Goal: Information Seeking & Learning: Learn about a topic

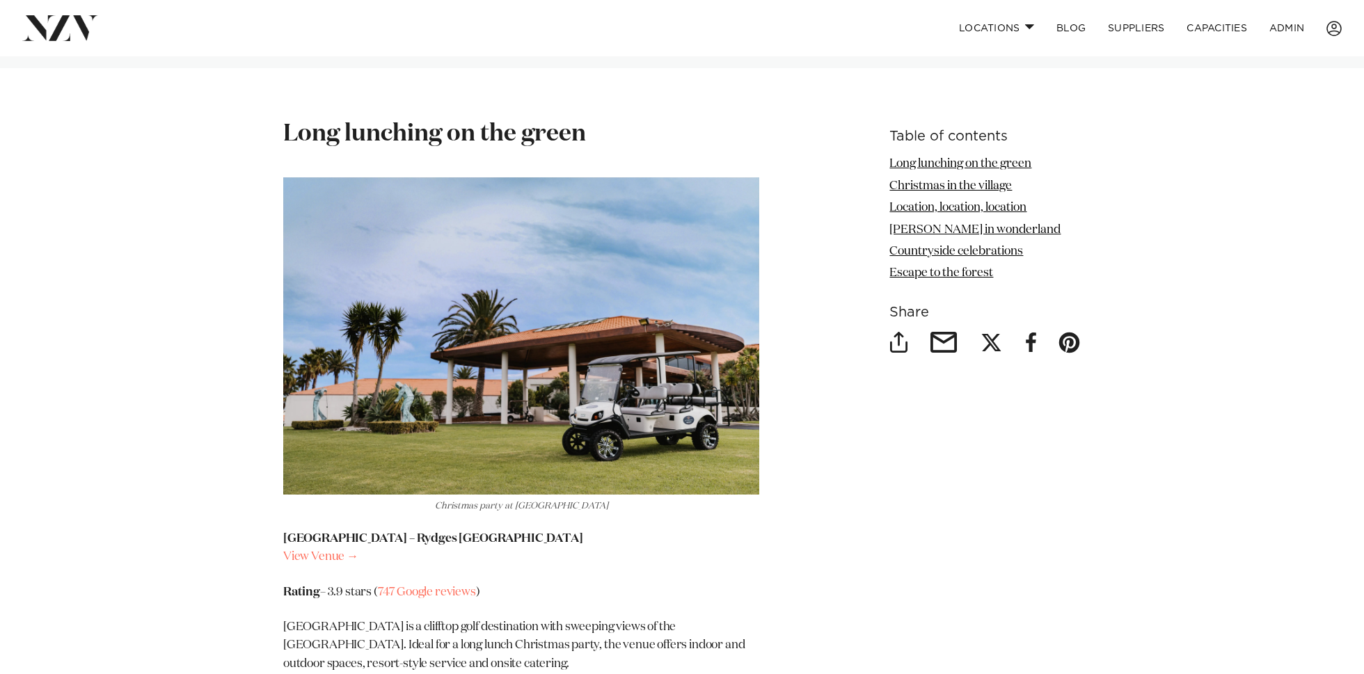
scroll to position [1611, 0]
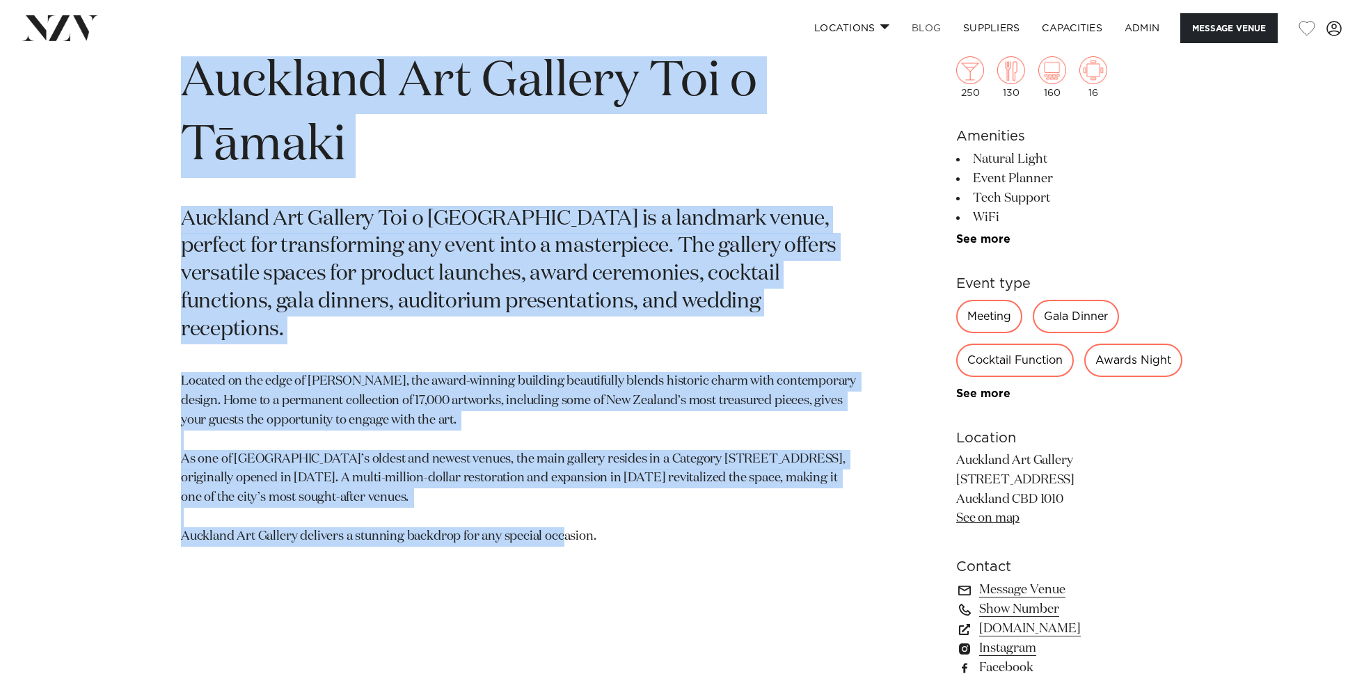
click at [931, 32] on link "BLOG" at bounding box center [925, 28] width 51 height 30
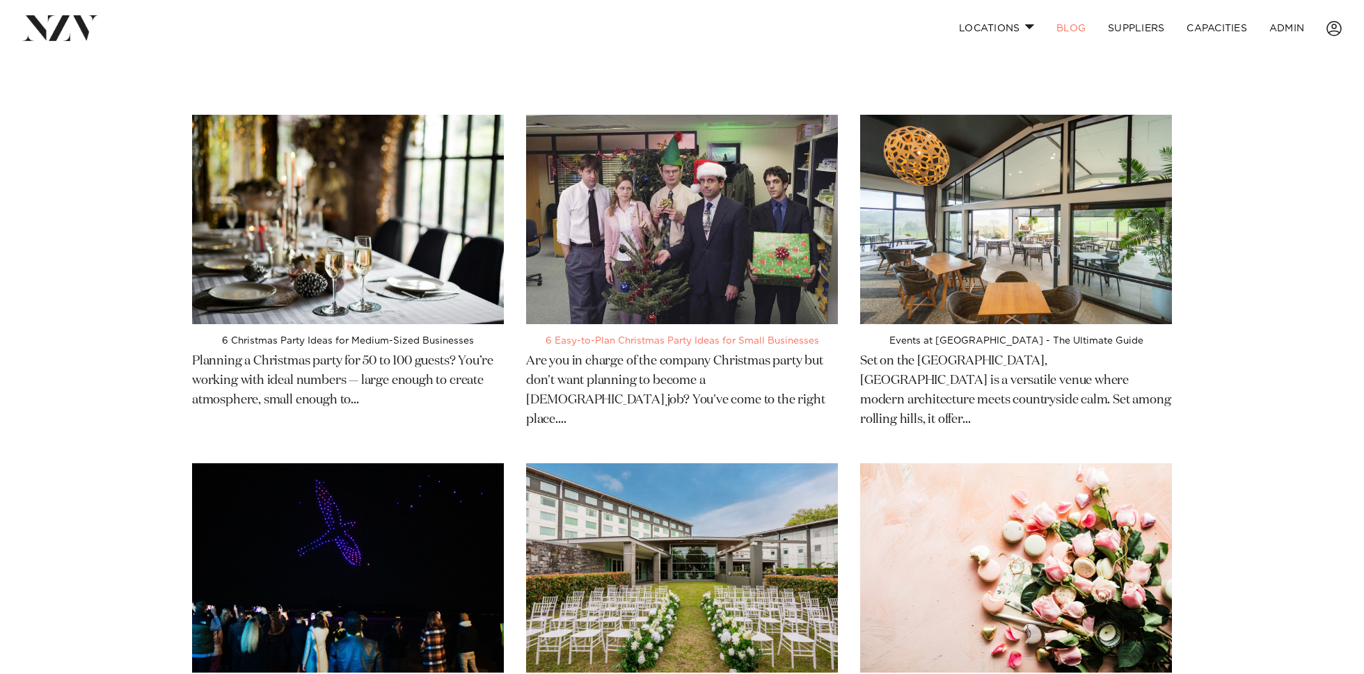
click at [765, 154] on img at bounding box center [682, 219] width 312 height 209
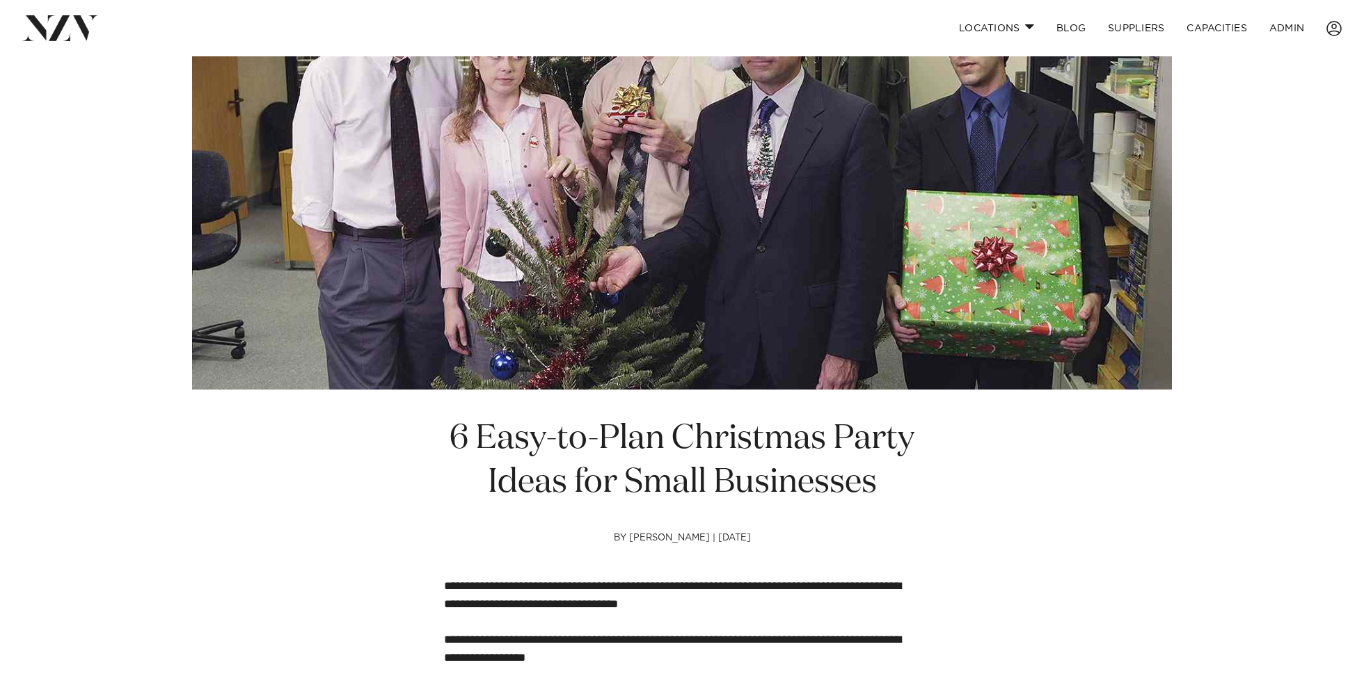
scroll to position [203, 0]
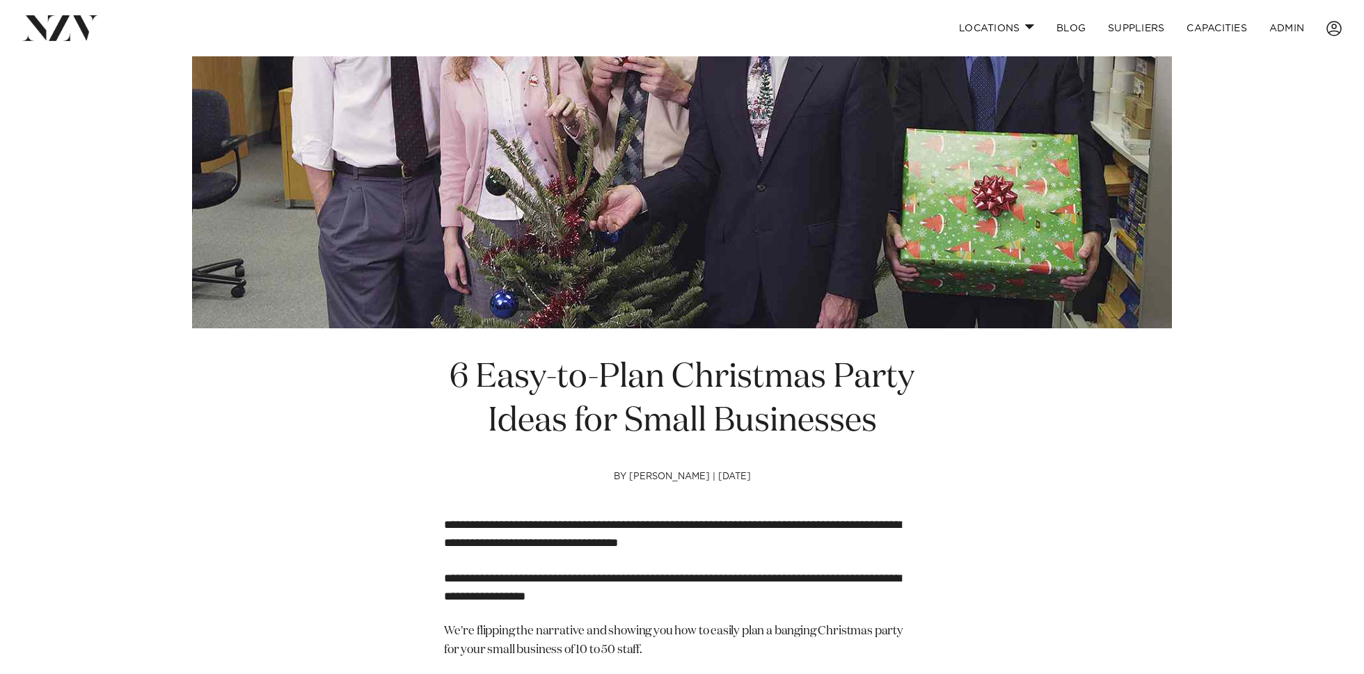
click at [645, 419] on h1 "6 Easy-to-Plan Christmas Party Ideas for Small Businesses" at bounding box center [682, 400] width 476 height 88
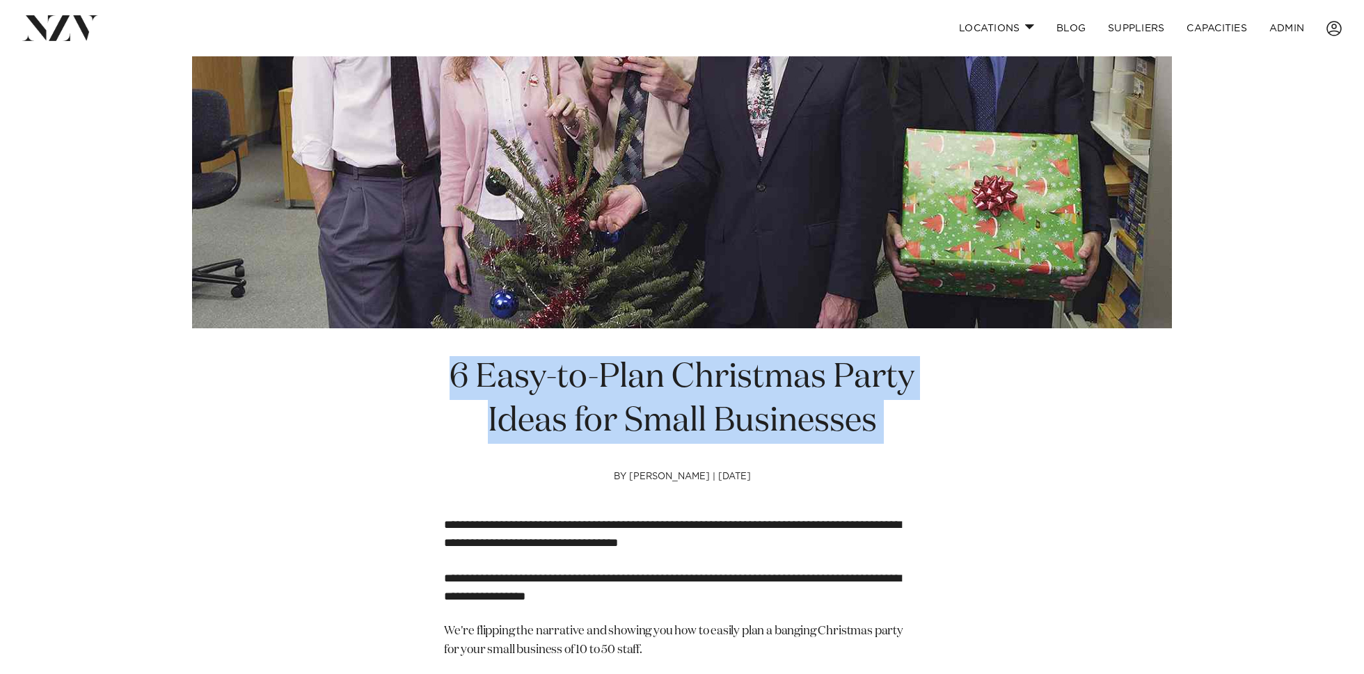
click at [645, 419] on h1 "6 Easy-to-Plan Christmas Party Ideas for Small Businesses" at bounding box center [682, 400] width 476 height 88
copy section "6 Easy-to-Plan Christmas Party Ideas for Small Businesses"
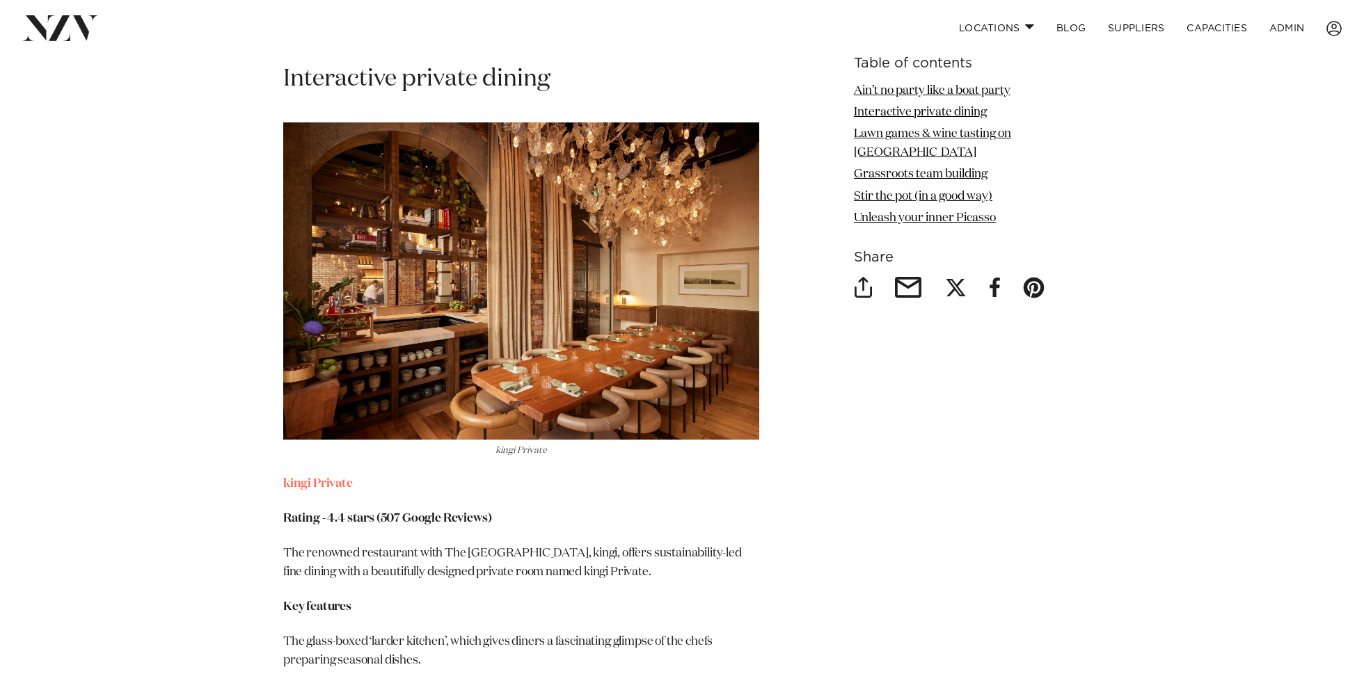
scroll to position [2802, 0]
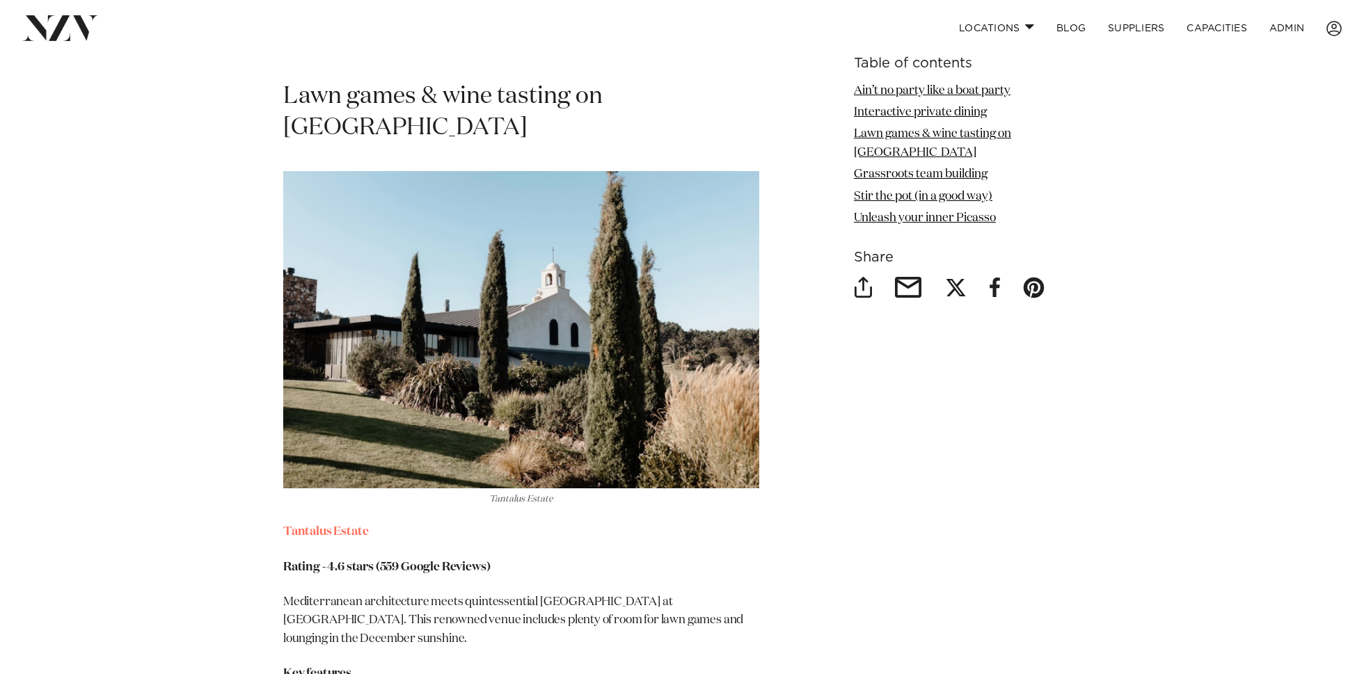
scroll to position [3675, 0]
click at [528, 104] on h2 "Lawn games & wine tasting on [GEOGRAPHIC_DATA]" at bounding box center [521, 111] width 476 height 63
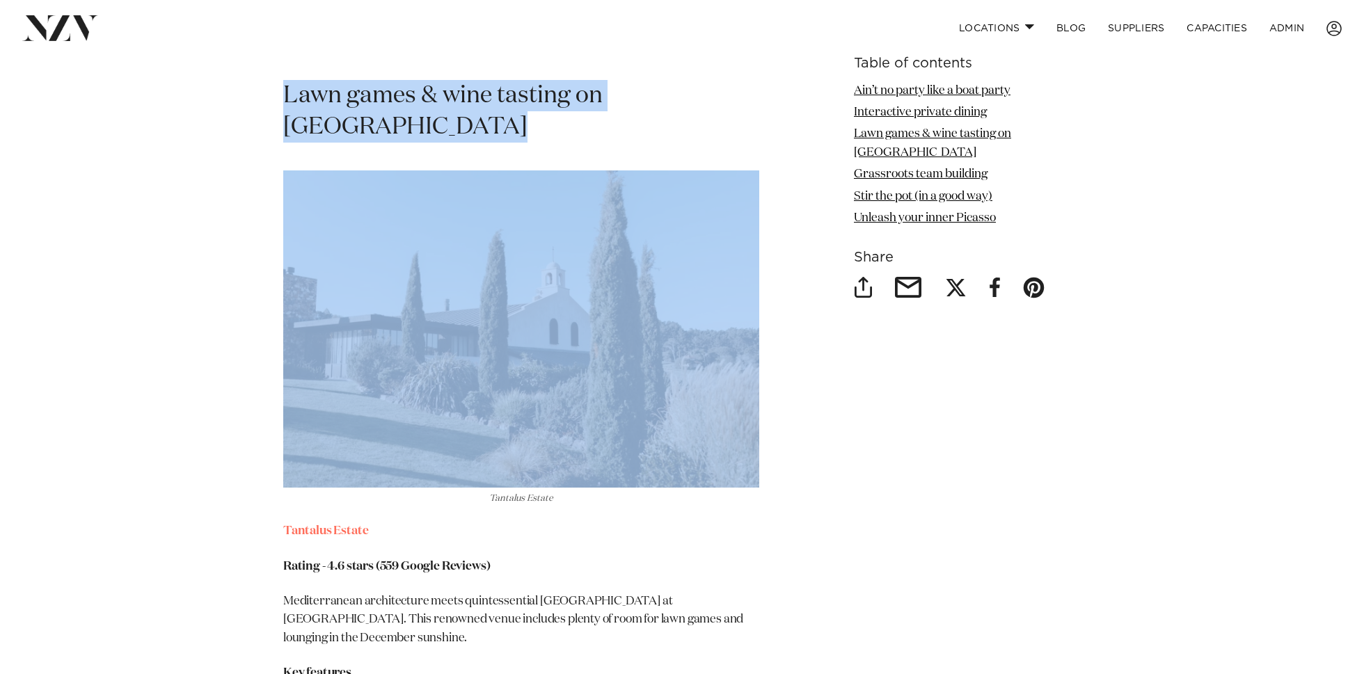
click at [497, 95] on h2 "Lawn games & wine tasting on [GEOGRAPHIC_DATA]" at bounding box center [521, 111] width 476 height 63
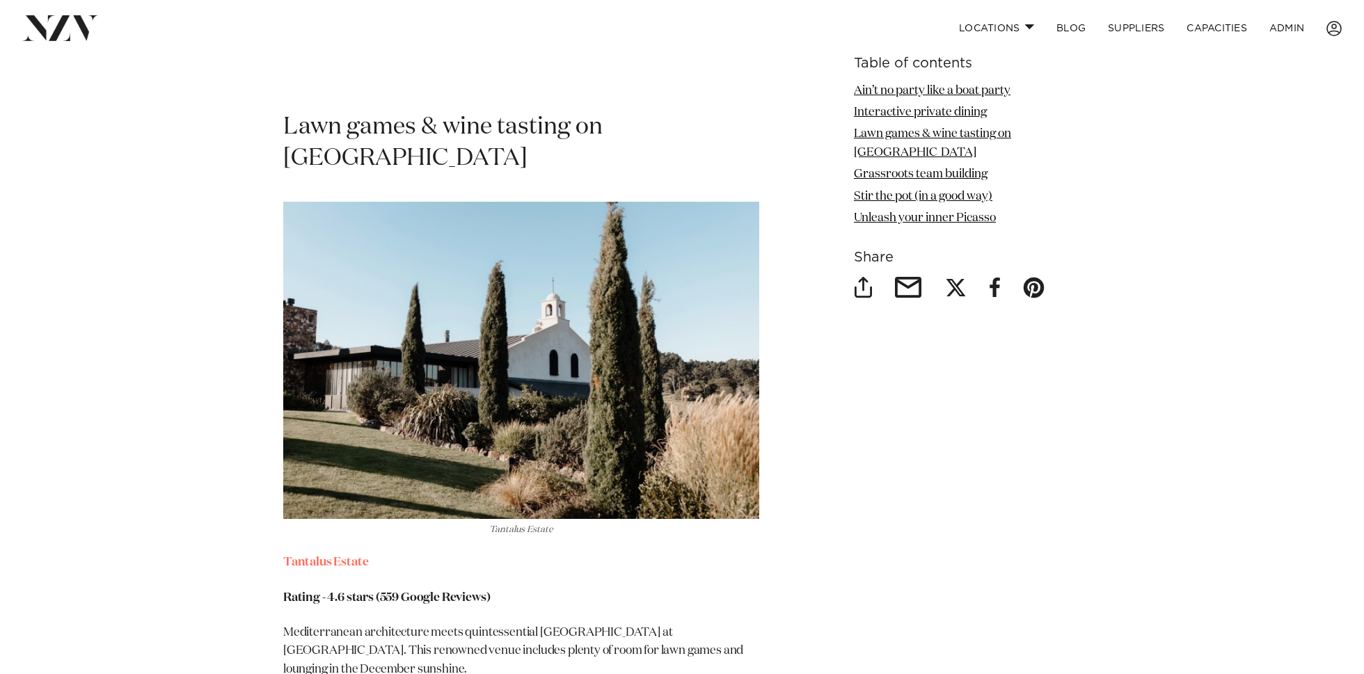
scroll to position [3630, 0]
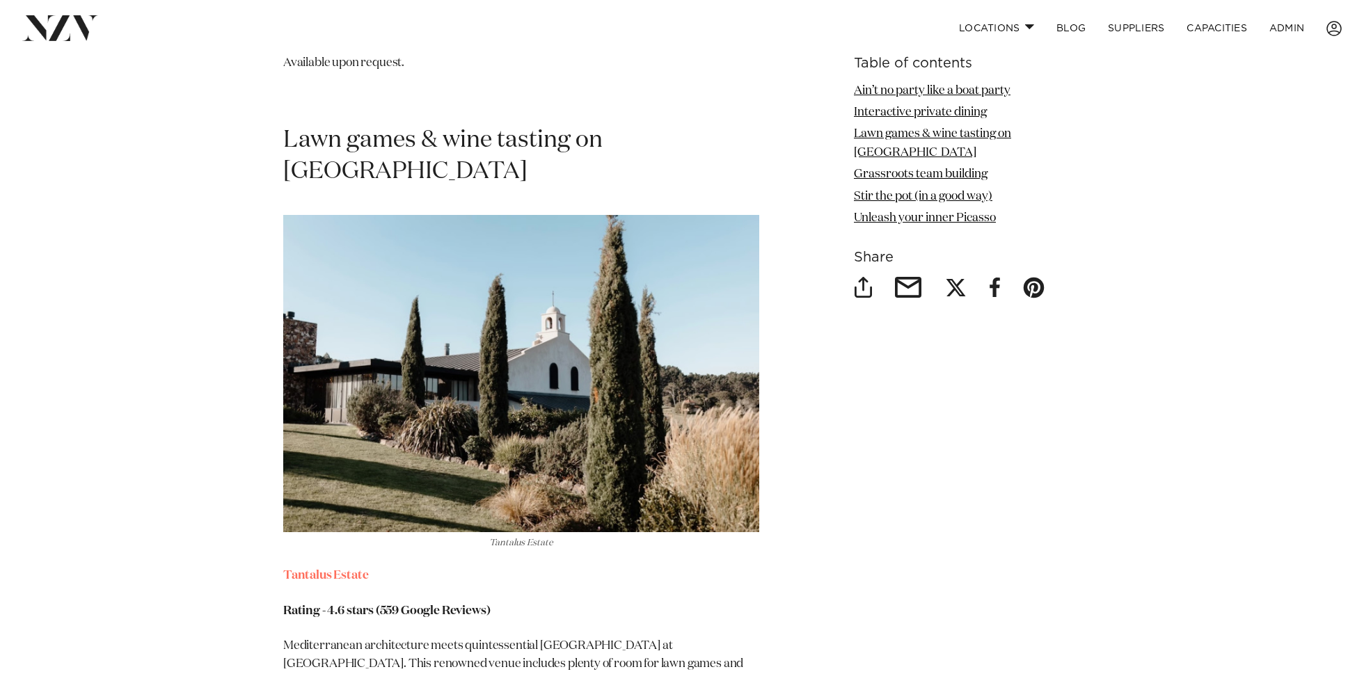
click at [433, 164] on h2 "Lawn games & wine tasting on [GEOGRAPHIC_DATA]" at bounding box center [521, 156] width 476 height 63
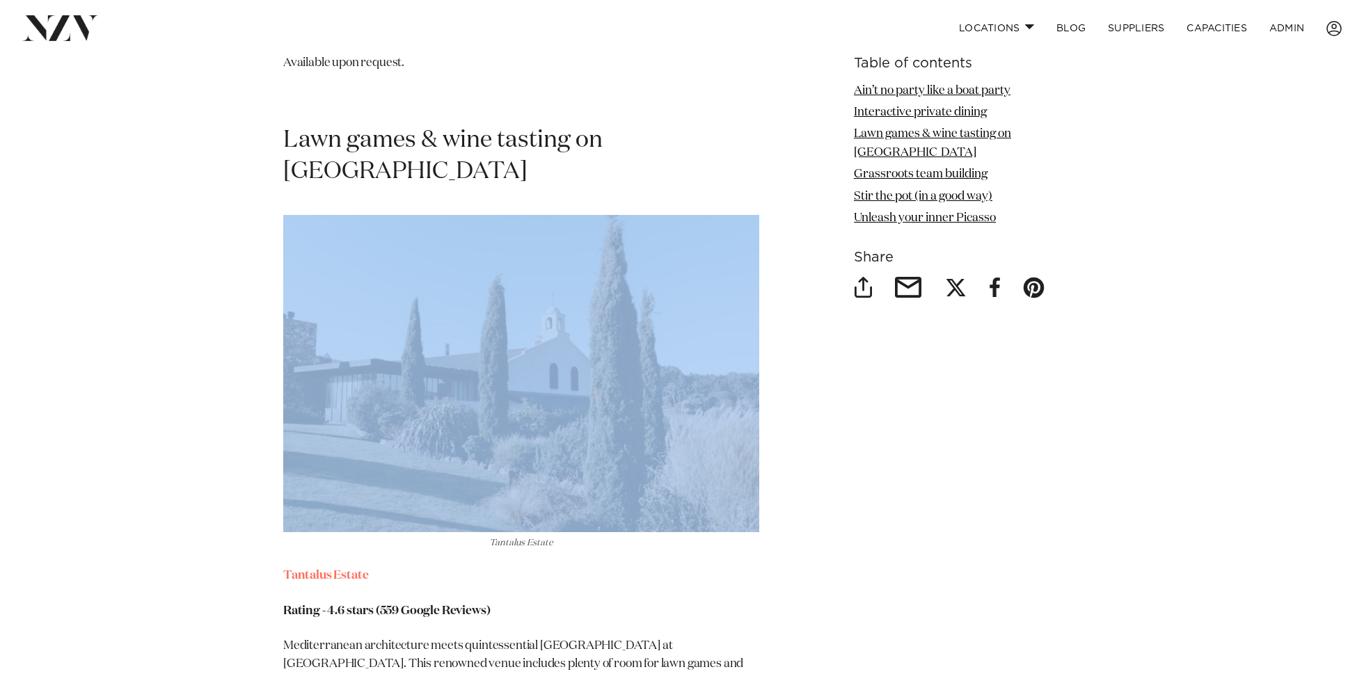
click at [433, 164] on h2 "Lawn games & wine tasting on [GEOGRAPHIC_DATA]" at bounding box center [521, 156] width 476 height 63
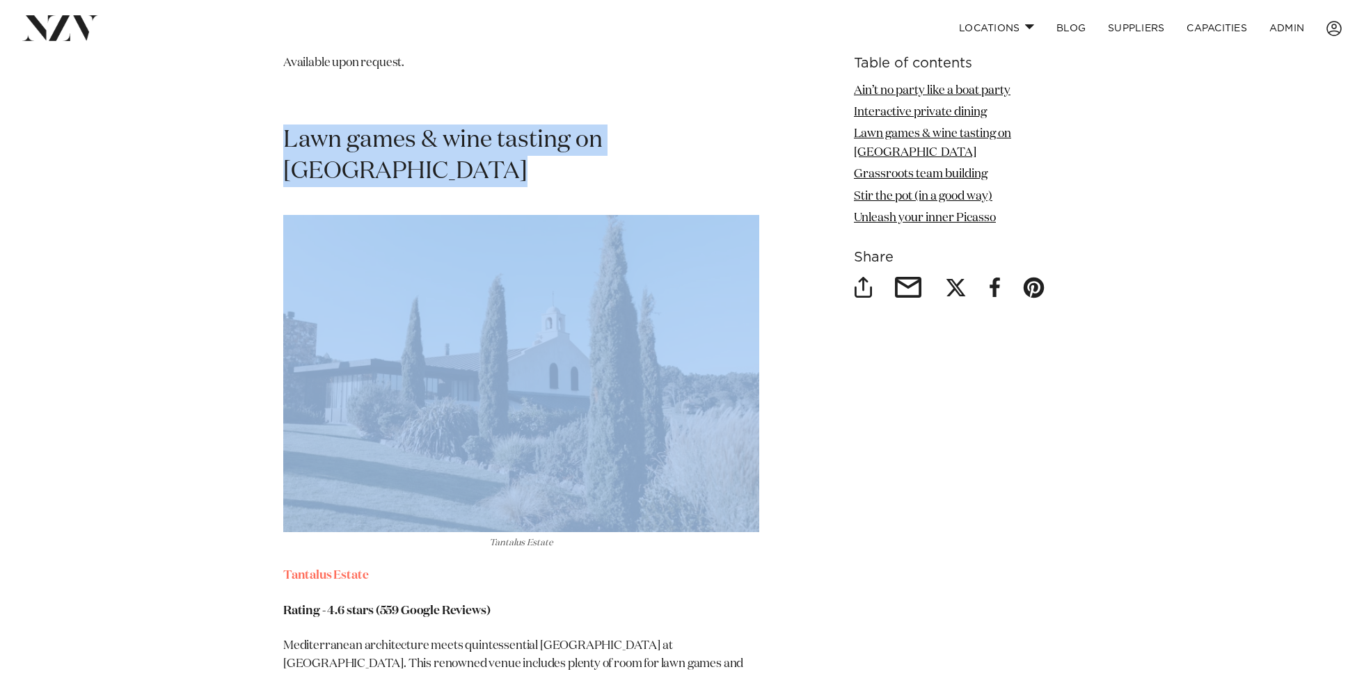
click at [433, 164] on h2 "Lawn games & wine tasting on [GEOGRAPHIC_DATA]" at bounding box center [521, 156] width 476 height 63
click at [405, 89] on p at bounding box center [521, 98] width 476 height 18
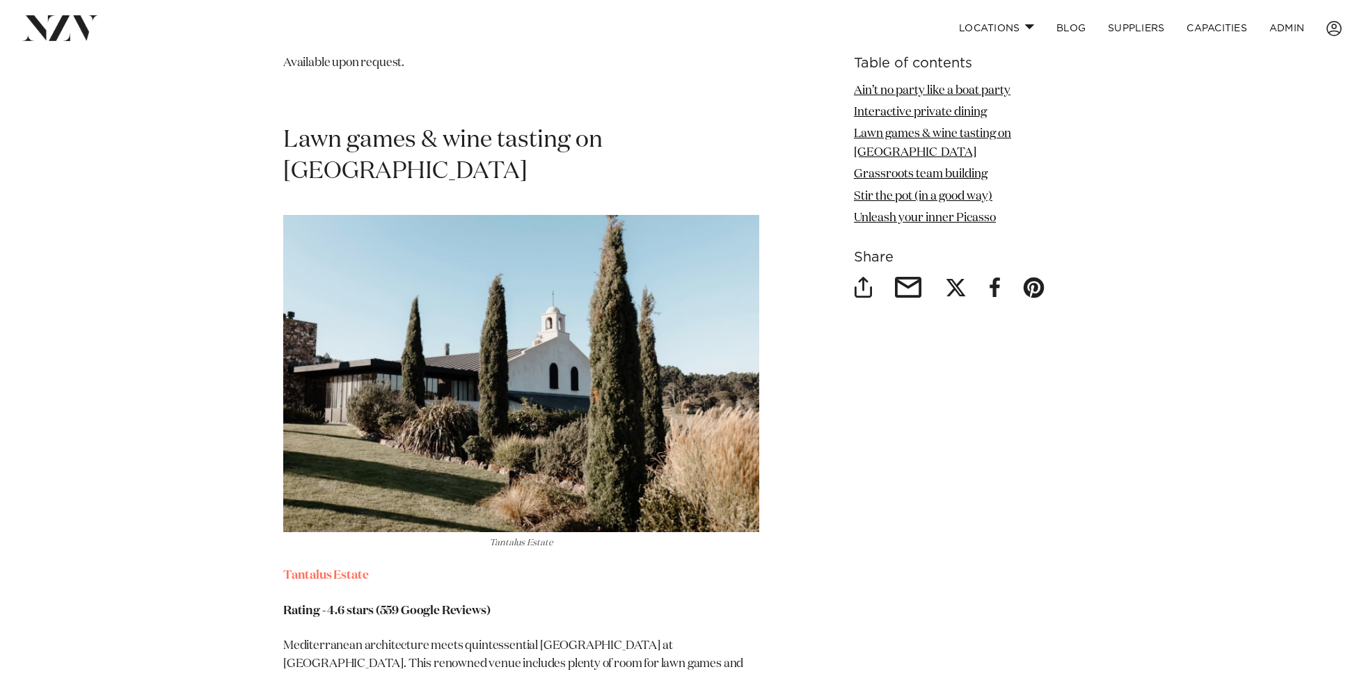
click at [532, 150] on h2 "Lawn games & wine tasting on [GEOGRAPHIC_DATA]" at bounding box center [521, 156] width 476 height 63
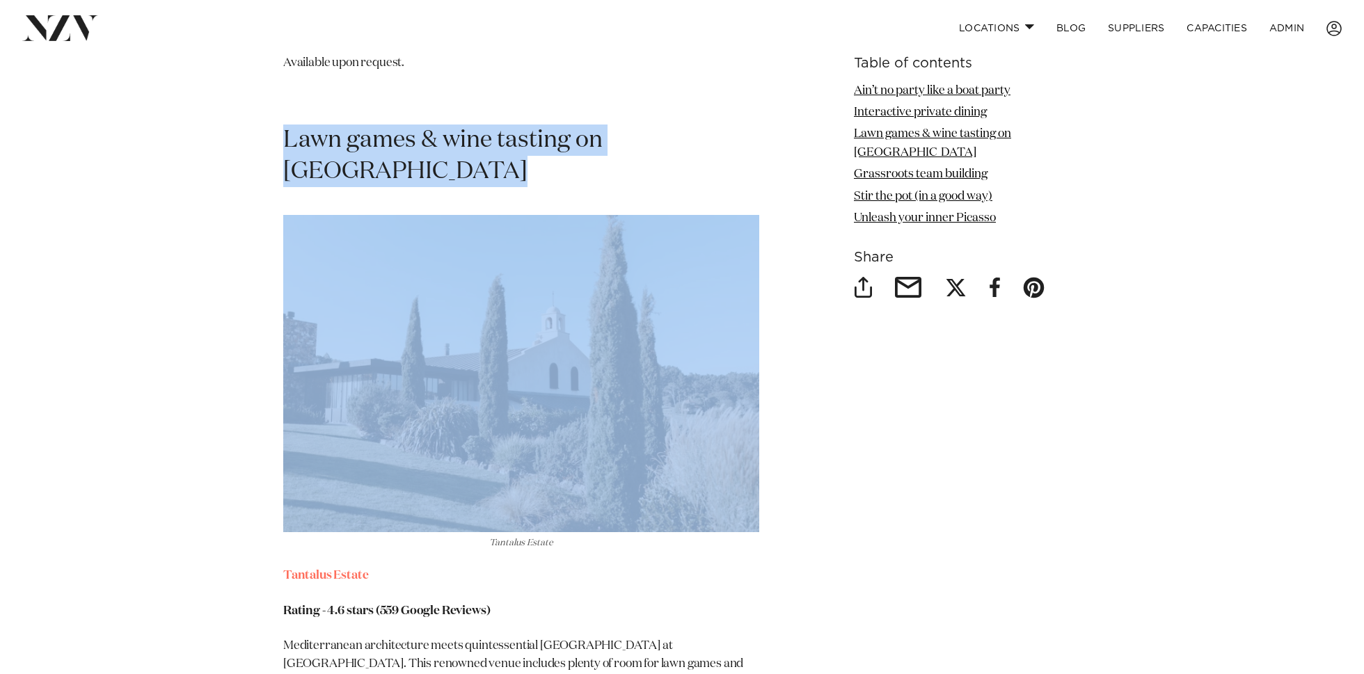
click at [436, 176] on h2 "Lawn games & wine tasting on [GEOGRAPHIC_DATA]" at bounding box center [521, 156] width 476 height 63
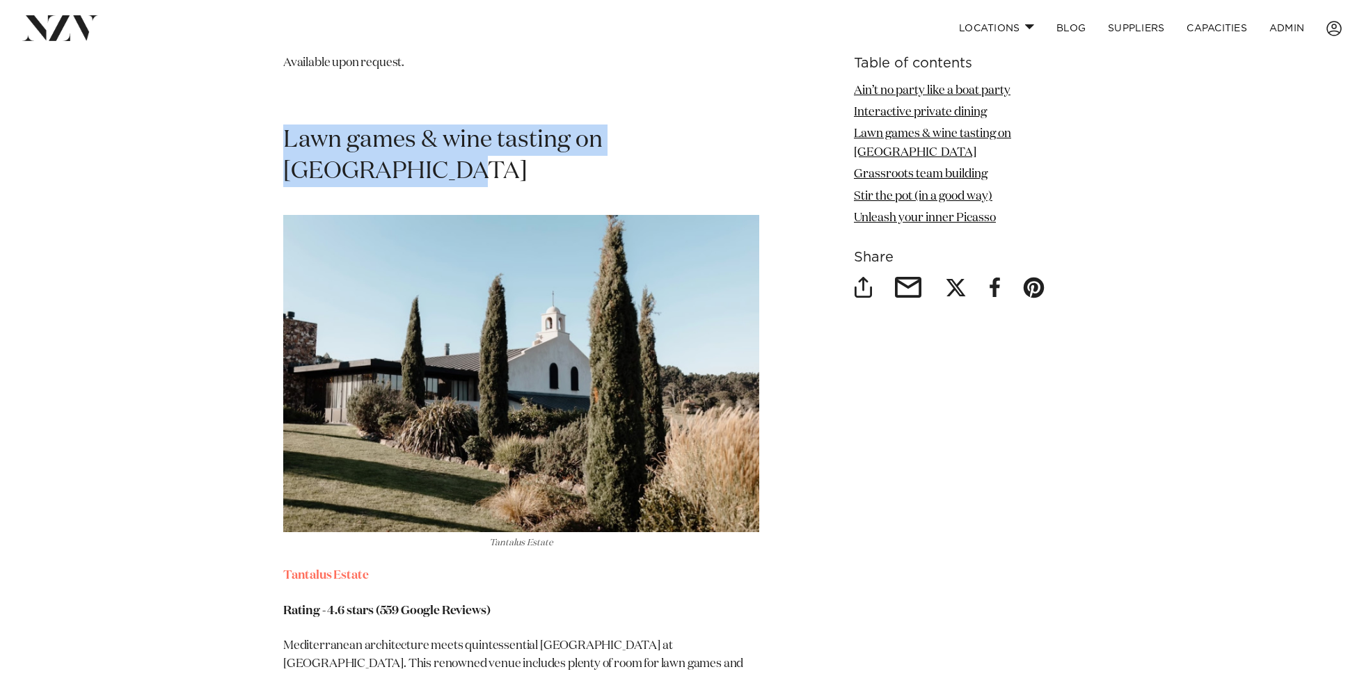
drag, startPoint x: 376, startPoint y: 170, endPoint x: 255, endPoint y: 127, distance: 128.1
click at [306, 145] on h2 "Lawn games & wine tasting on [GEOGRAPHIC_DATA]" at bounding box center [521, 156] width 476 height 63
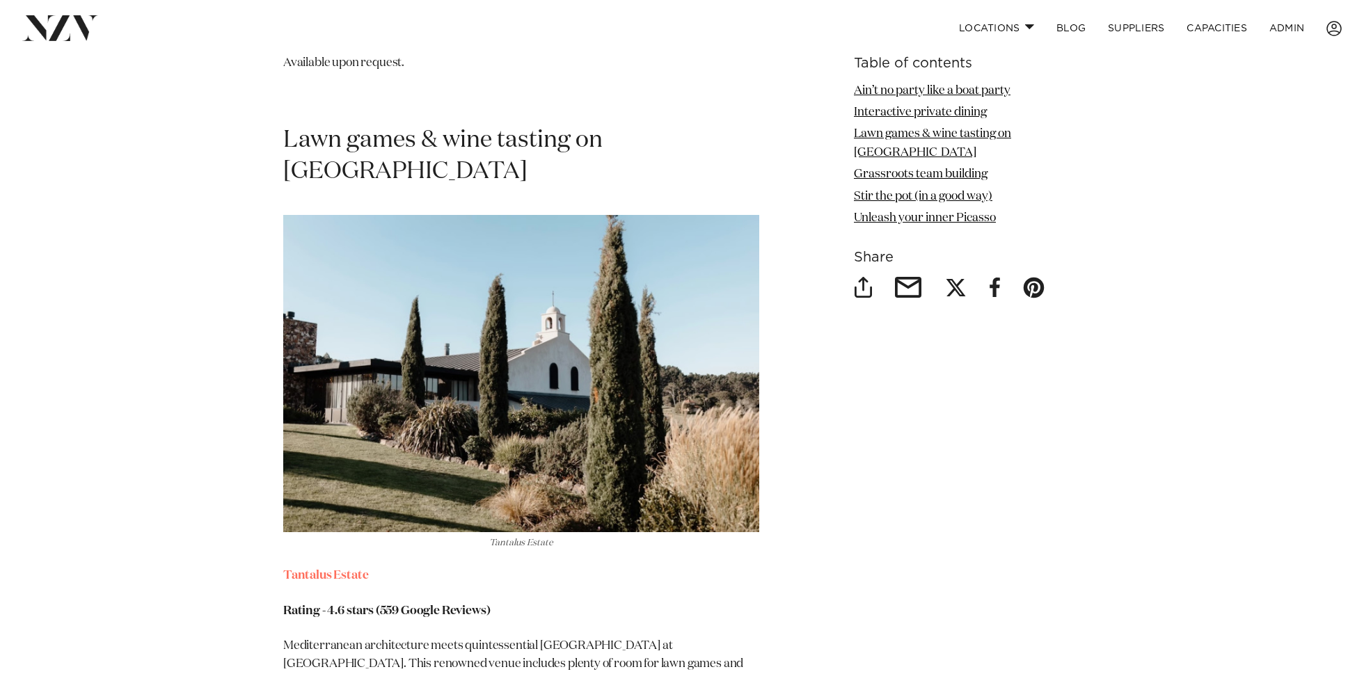
click at [306, 145] on h2 "Lawn games & wine tasting on [GEOGRAPHIC_DATA]" at bounding box center [521, 156] width 476 height 63
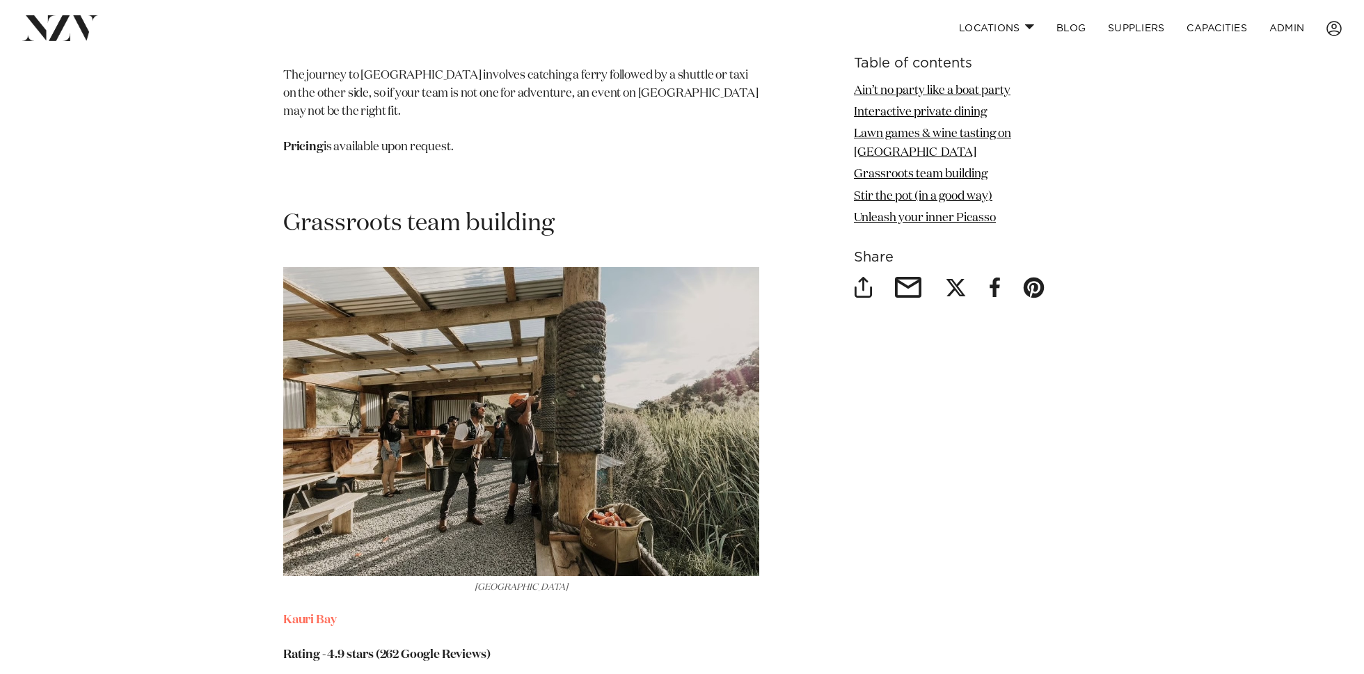
scroll to position [4446, 0]
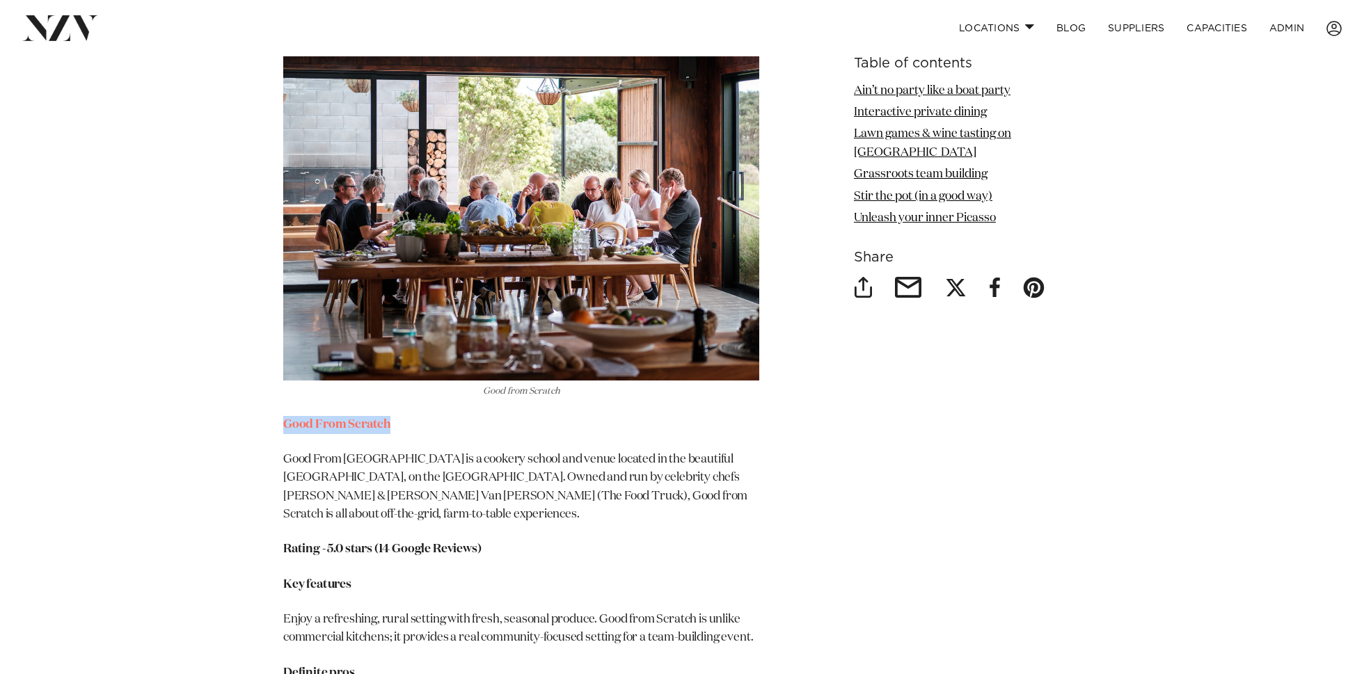
scroll to position [5379, 0]
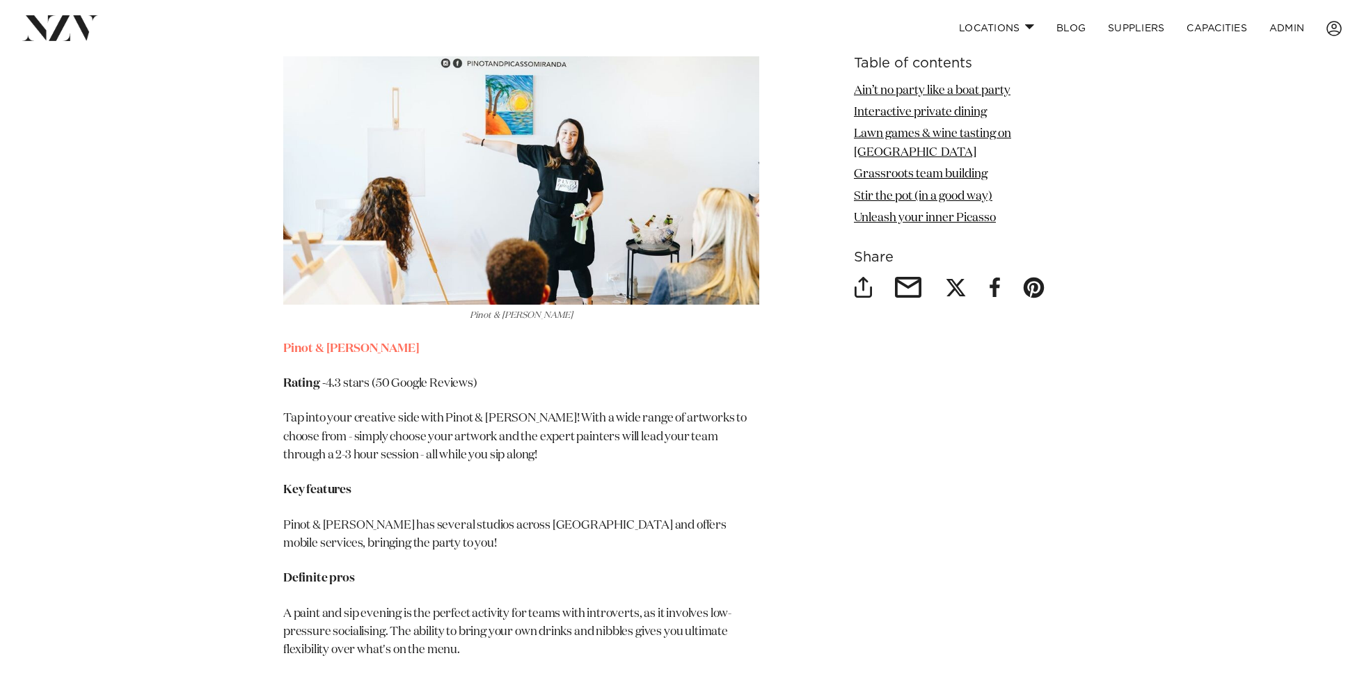
scroll to position [6717, 0]
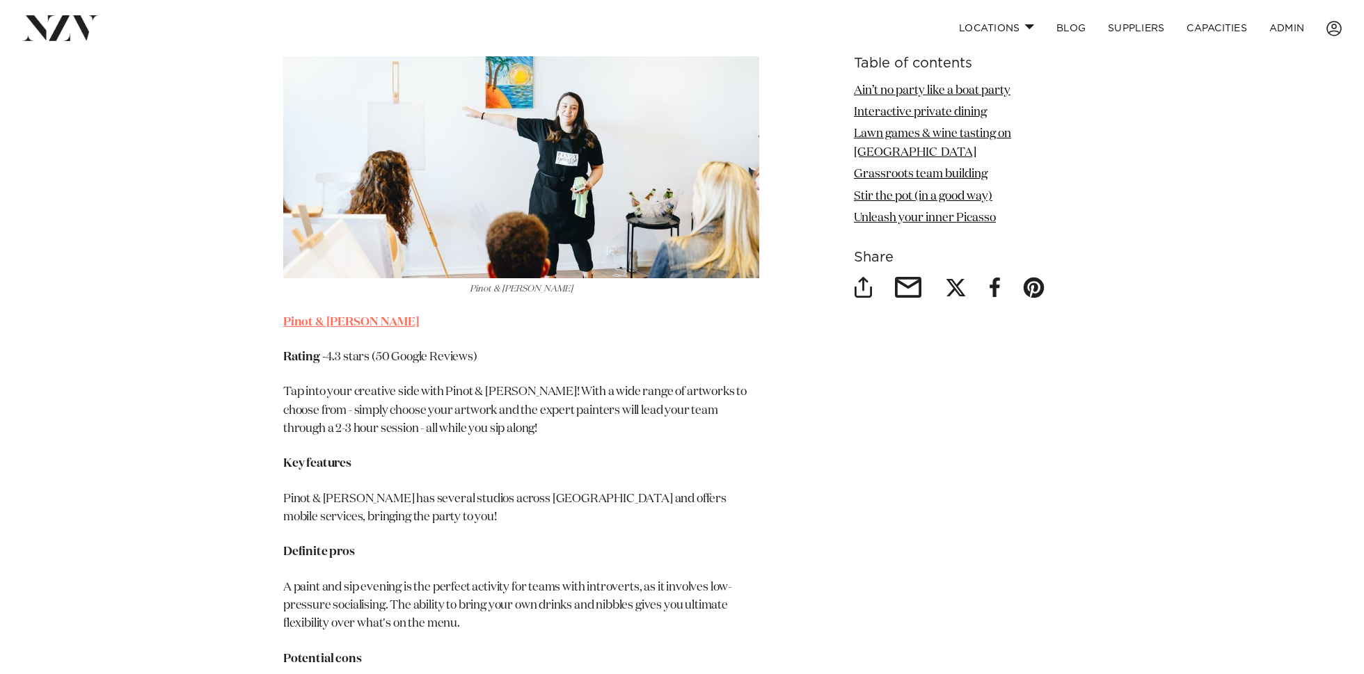
click at [335, 317] on link "Pinot & [PERSON_NAME]" at bounding box center [351, 323] width 136 height 12
